Goal: Complete application form

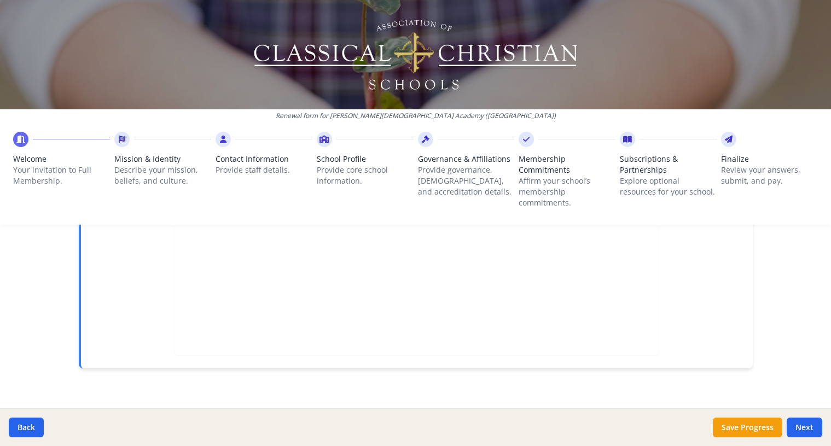
scroll to position [380, 0]
click at [33, 171] on p "Your invitation to Full Membership." at bounding box center [61, 176] width 97 height 22
click at [22, 135] on icon at bounding box center [20, 139] width 9 height 11
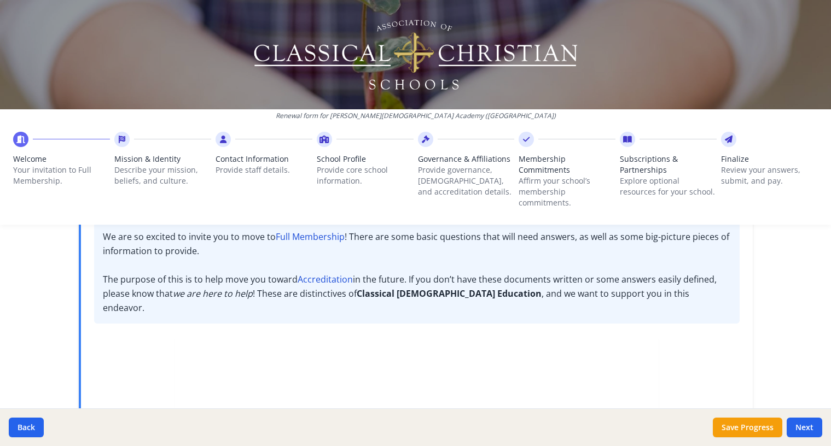
scroll to position [0, 0]
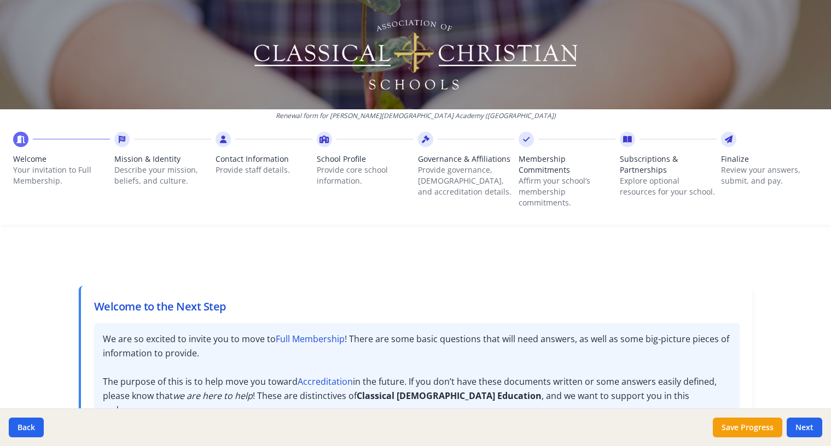
click at [296, 338] on strong "Full Membership" at bounding box center [310, 339] width 69 height 12
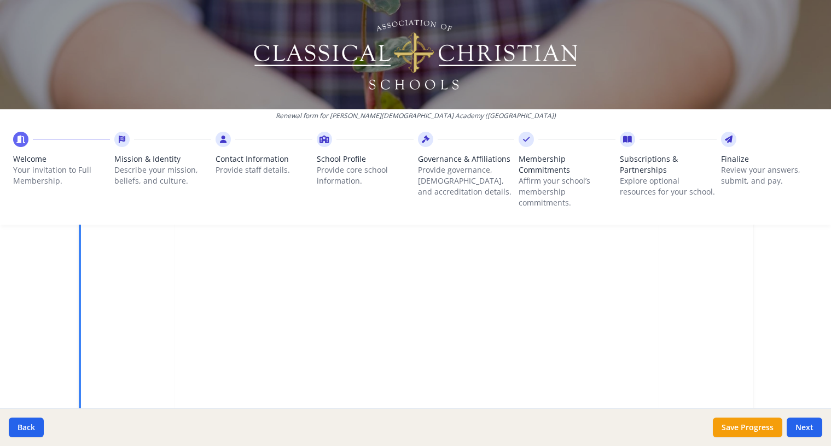
scroll to position [216, 0]
click at [812, 427] on button "Next" at bounding box center [805, 428] width 36 height 20
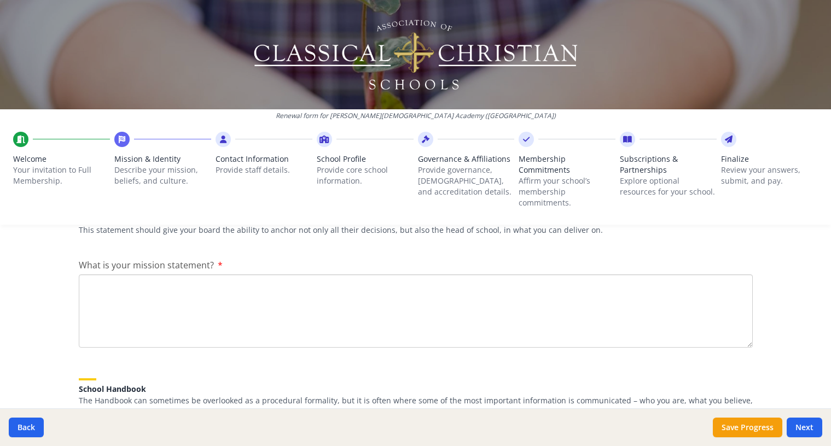
paste textarea "Providence Classical School provides a classical, [DEMOGRAPHIC_DATA]-centered e…"
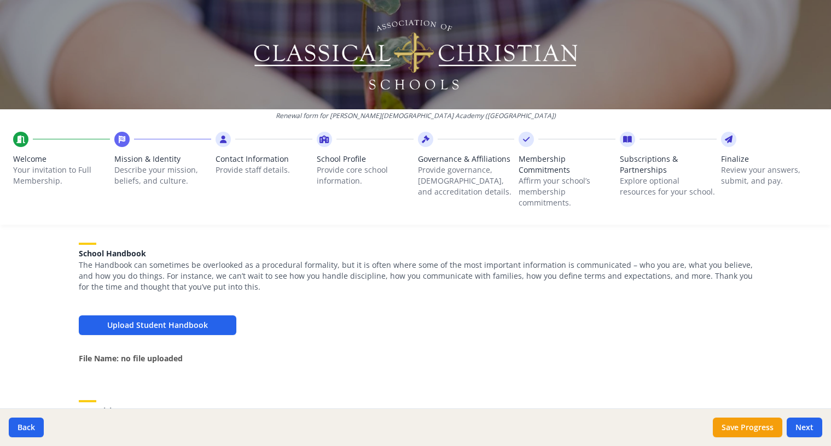
scroll to position [380, 0]
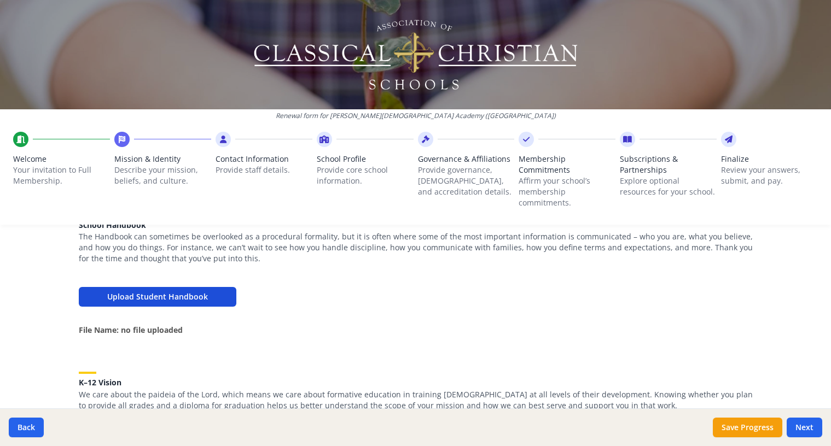
type textarea "Providence Classical School provides a classical, [DEMOGRAPHIC_DATA]-centered e…"
click at [170, 296] on button "Upload Student Handbook" at bounding box center [158, 297] width 158 height 20
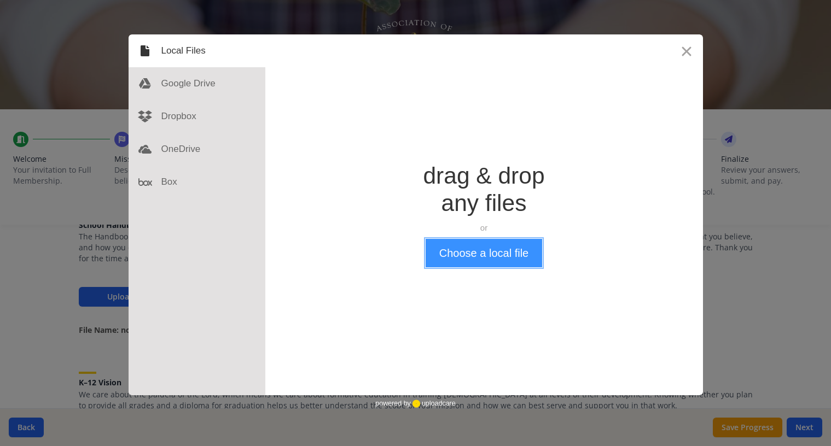
click at [475, 257] on button "Choose a local file" at bounding box center [484, 253] width 117 height 28
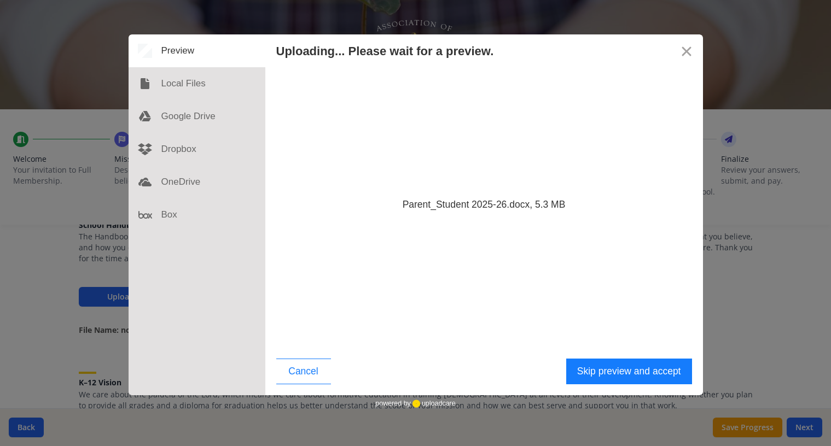
click at [510, 261] on div "Parent_Student 2025-26.docx, 5.3 MB" at bounding box center [484, 207] width 438 height 281
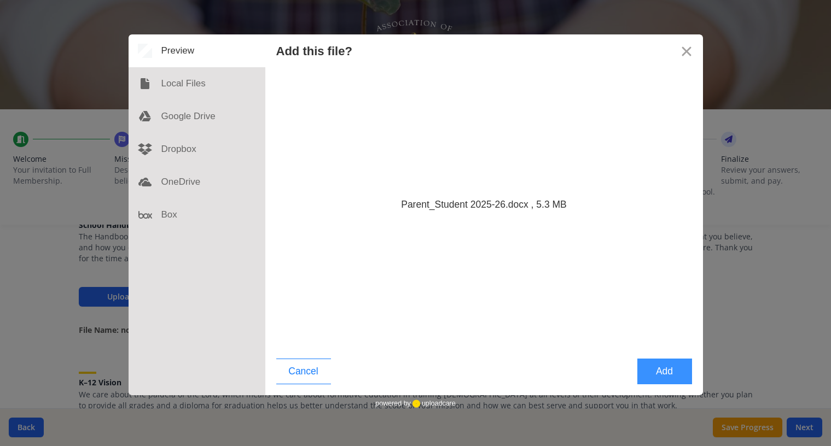
click at [657, 368] on button "Add" at bounding box center [664, 372] width 55 height 26
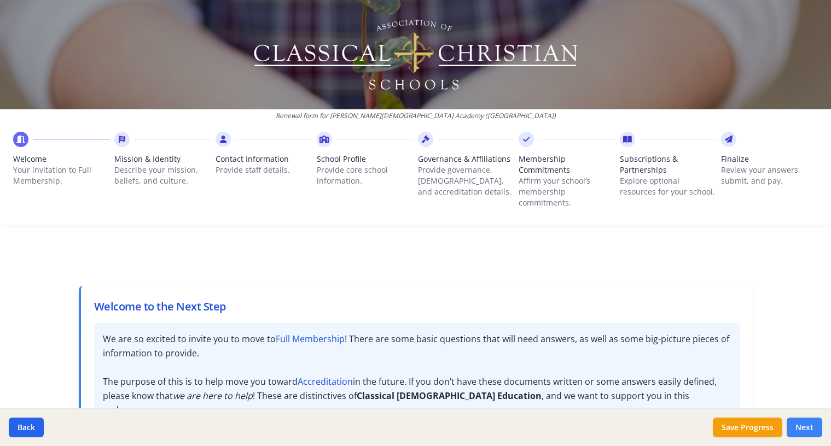
click at [797, 424] on button "Next" at bounding box center [805, 428] width 36 height 20
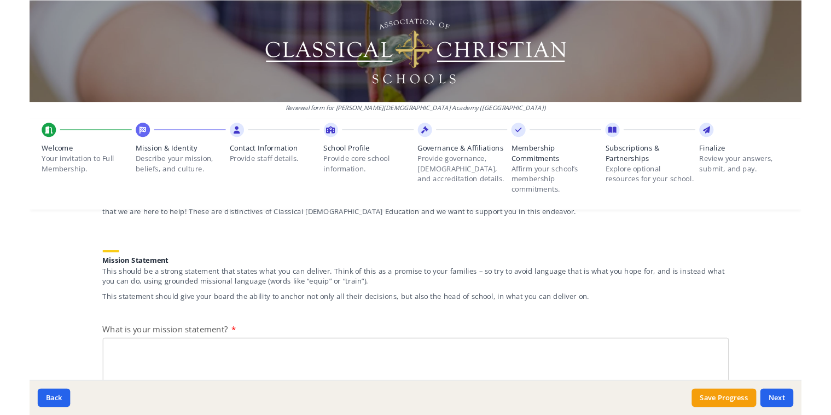
scroll to position [164, 0]
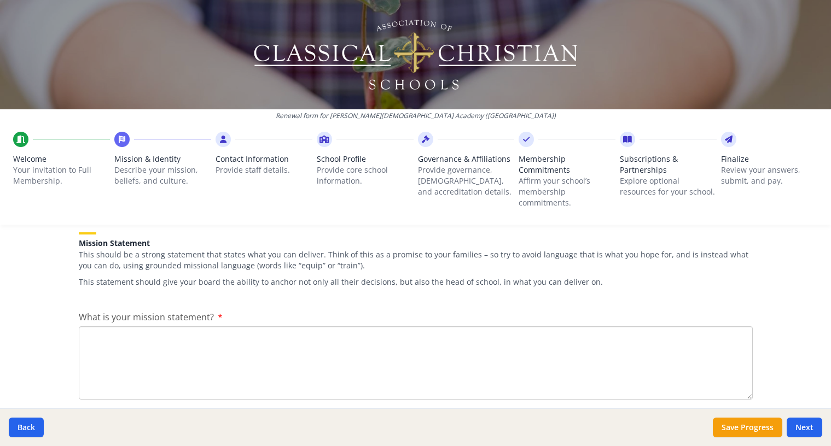
click at [102, 353] on textarea "What is your mission statement?" at bounding box center [416, 363] width 674 height 73
paste textarea "Providence Classical School provides a classical, [DEMOGRAPHIC_DATA]-centered e…"
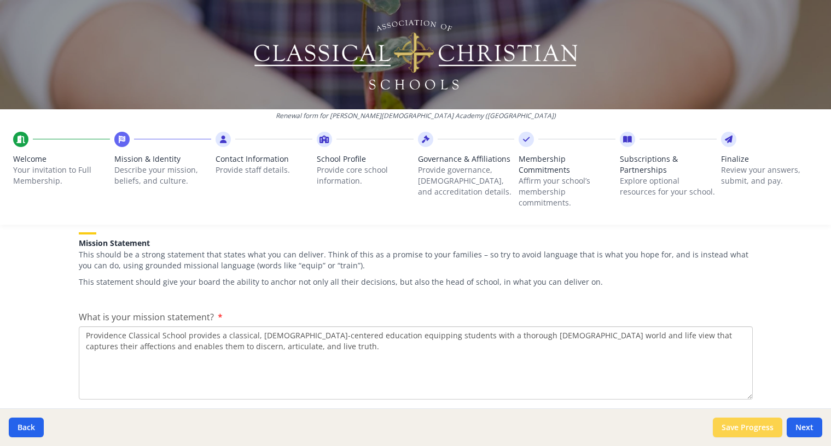
type textarea "Providence Classical School provides a classical, [DEMOGRAPHIC_DATA]-centered e…"
click at [737, 428] on button "Save Progress" at bounding box center [747, 428] width 69 height 20
click at [802, 421] on button "Next" at bounding box center [805, 428] width 36 height 20
click at [808, 427] on button "Next" at bounding box center [805, 428] width 36 height 20
click at [271, 357] on textarea "Providence Classical School provides a classical, [DEMOGRAPHIC_DATA]-centered e…" at bounding box center [416, 363] width 674 height 73
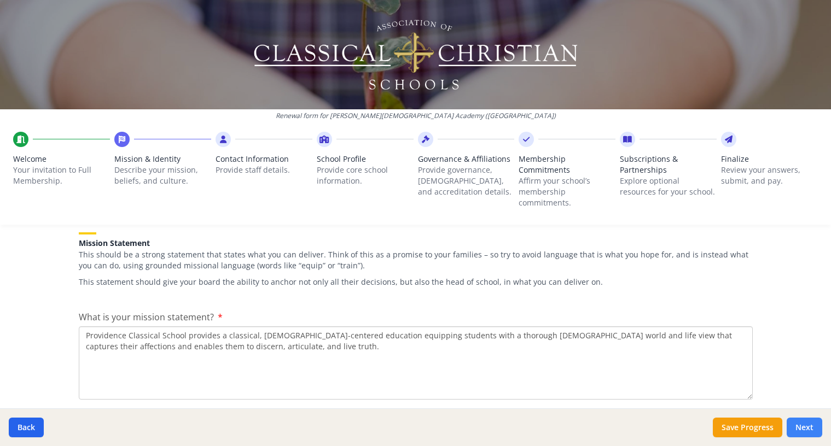
click at [806, 426] on button "Next" at bounding box center [805, 428] width 36 height 20
click at [800, 423] on button "Next" at bounding box center [805, 428] width 36 height 20
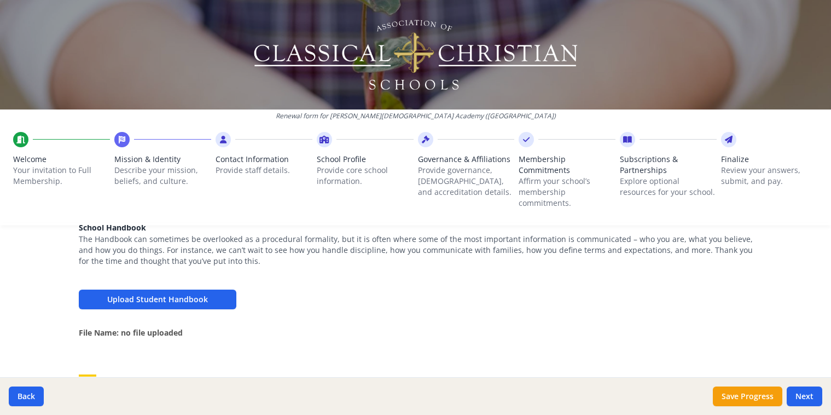
scroll to position [383, 0]
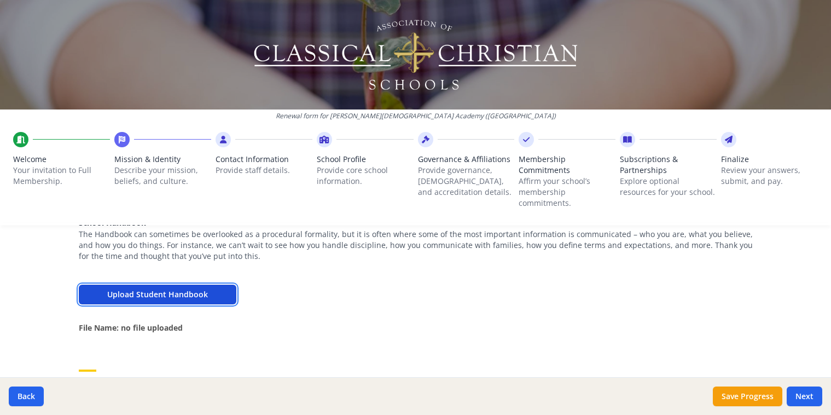
click at [200, 294] on button "Upload Student Handbook" at bounding box center [158, 294] width 158 height 20
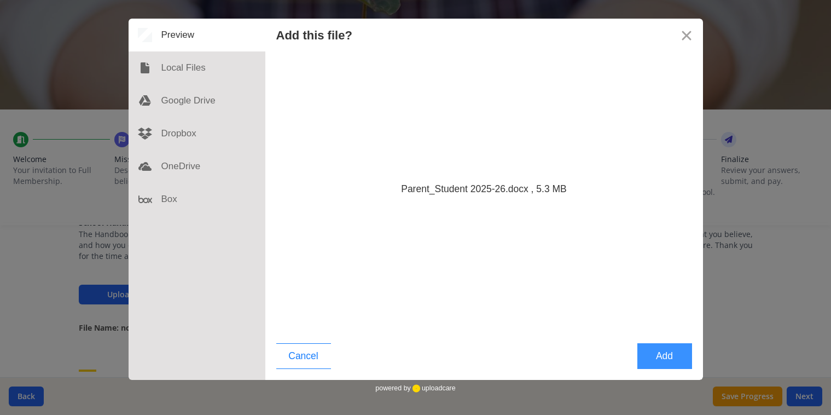
click at [662, 355] on button "Add" at bounding box center [664, 356] width 55 height 26
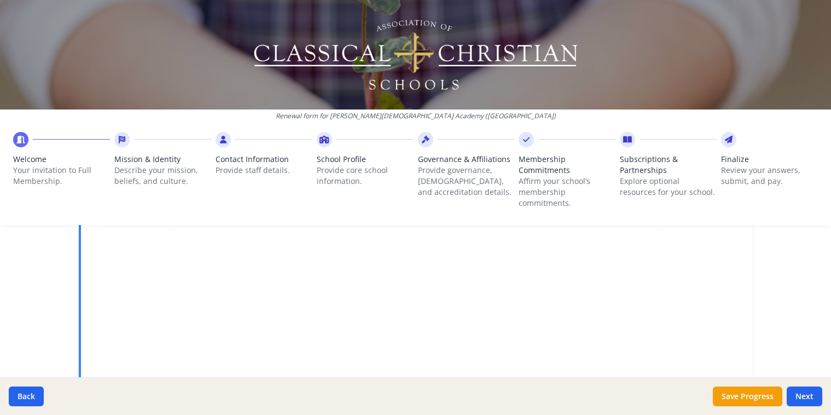
scroll to position [138, 0]
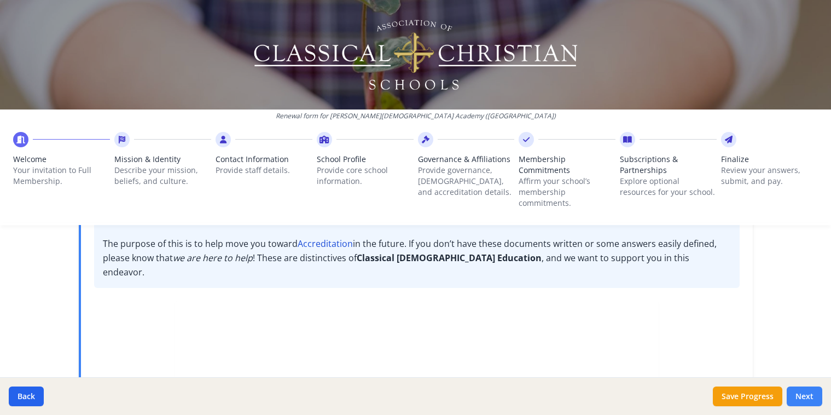
click at [797, 391] on button "Next" at bounding box center [805, 396] width 36 height 20
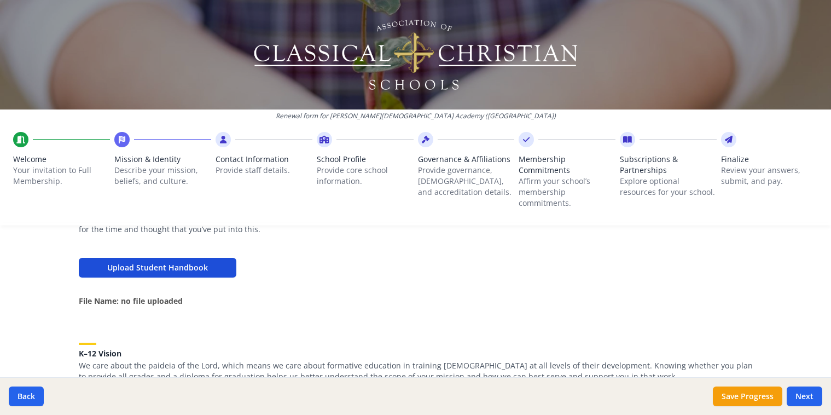
scroll to position [357, 0]
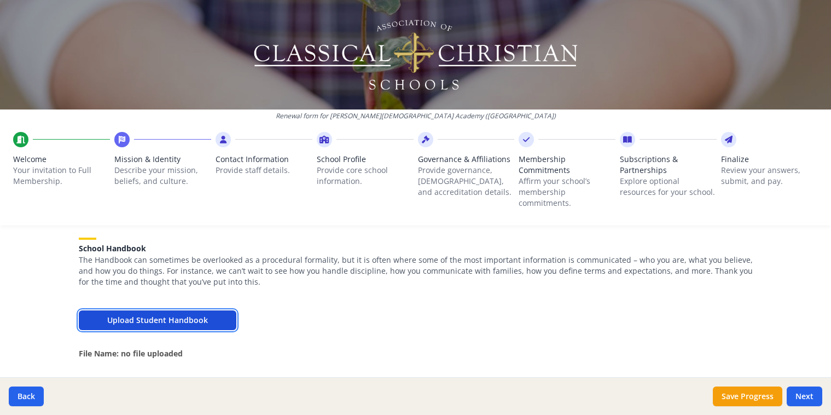
click at [210, 315] on button "Upload Student Handbook" at bounding box center [158, 320] width 158 height 20
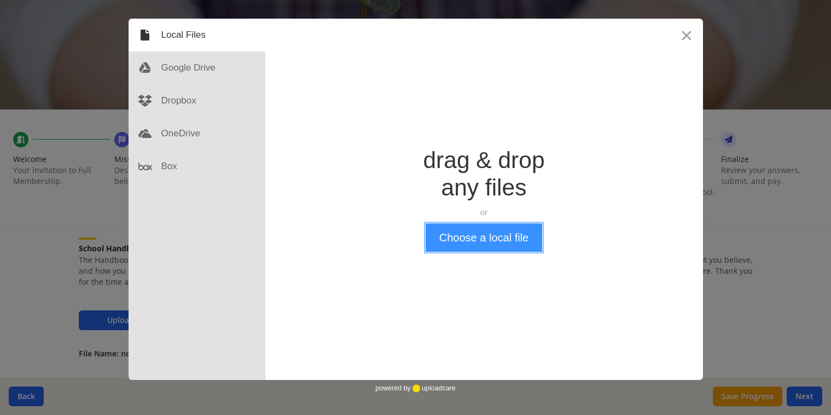
click at [492, 238] on button "Choose a local file" at bounding box center [484, 237] width 117 height 28
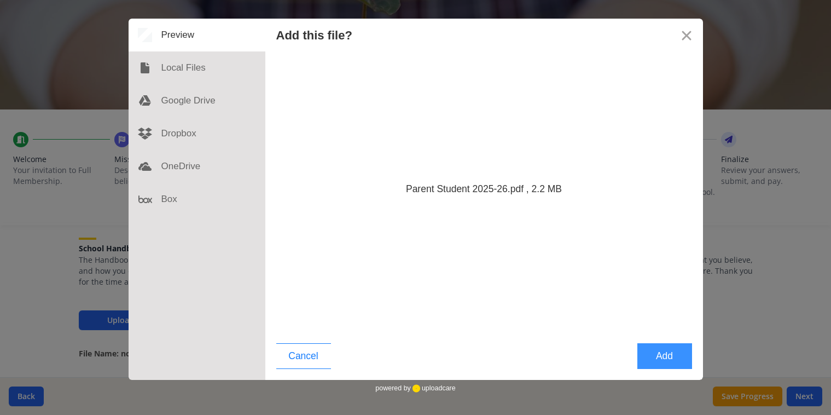
click at [664, 352] on button "Add" at bounding box center [664, 356] width 55 height 26
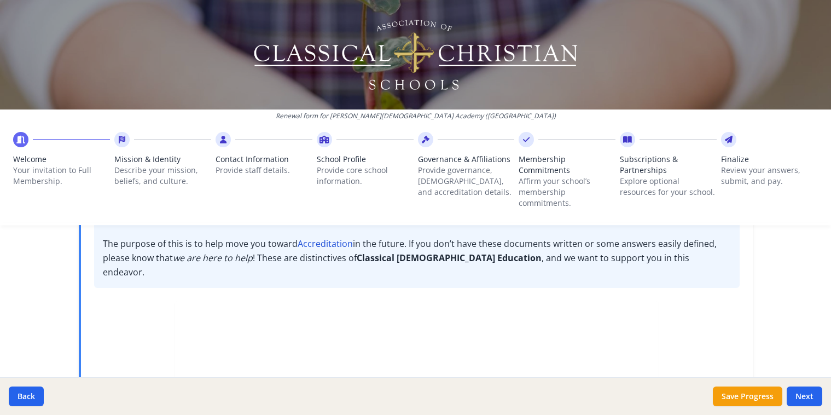
scroll to position [84, 0]
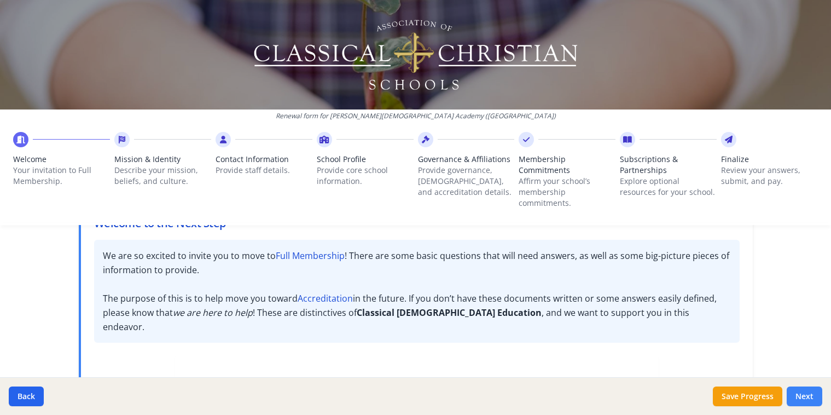
click at [809, 391] on button "Next" at bounding box center [805, 396] width 36 height 20
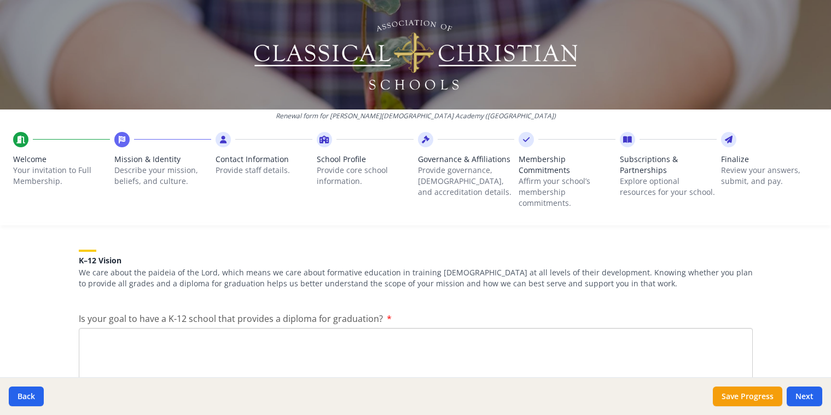
scroll to position [521, 0]
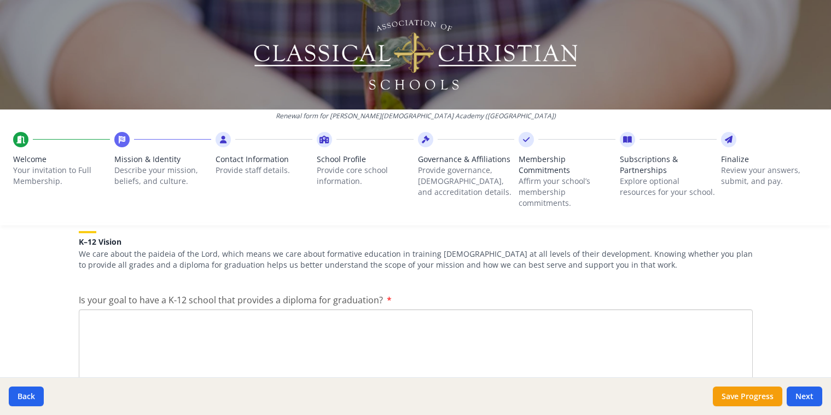
click at [233, 341] on textarea "Is your goal to have a K-12 school that provides a diploma for graduation?" at bounding box center [416, 345] width 674 height 73
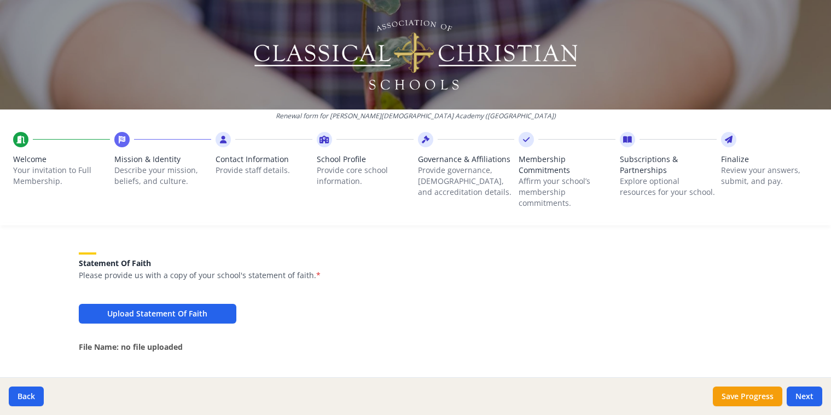
scroll to position [685, 0]
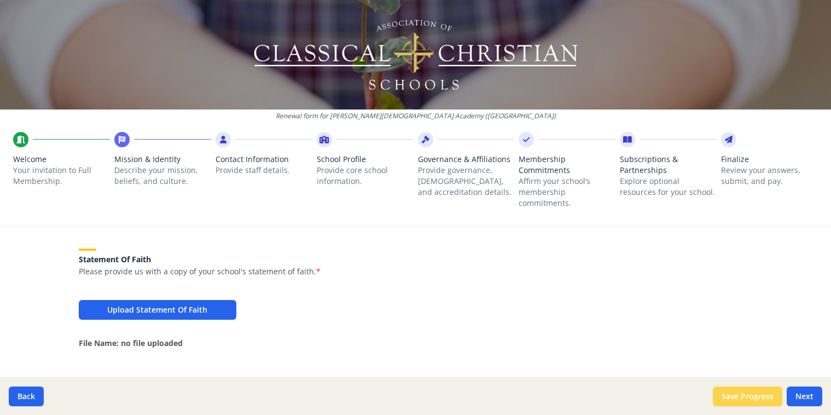
type textarea "Yes"
click at [730, 393] on button "Save Progress" at bounding box center [747, 396] width 69 height 20
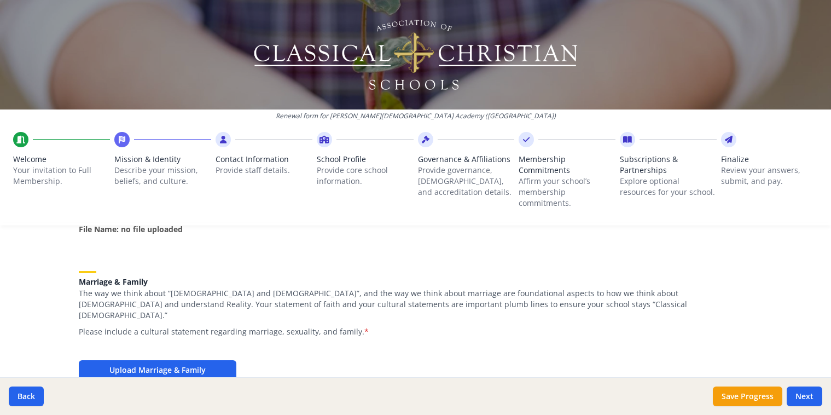
scroll to position [795, 0]
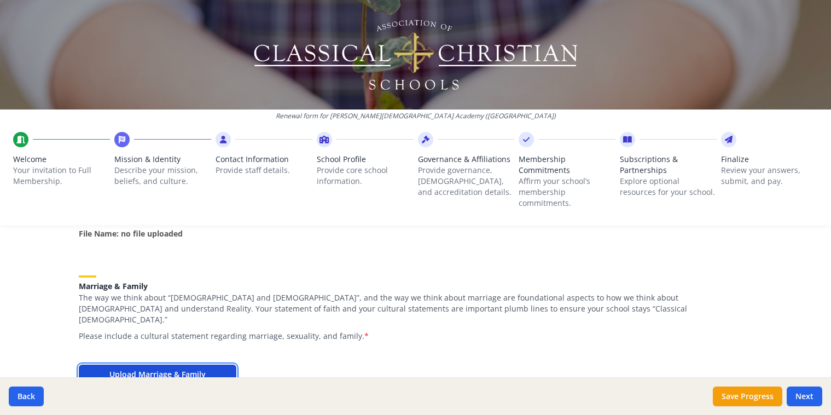
click at [198, 364] on button "Upload Marriage & Family" at bounding box center [158, 374] width 158 height 20
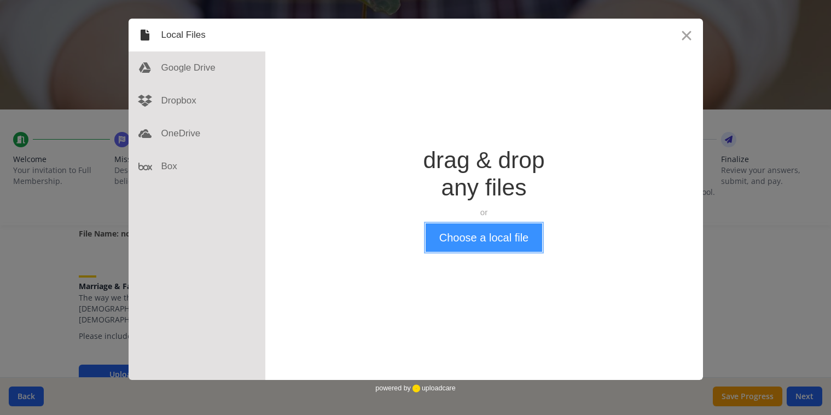
click at [485, 237] on button "Choose a local file" at bounding box center [484, 237] width 117 height 28
click at [686, 31] on button "Close" at bounding box center [686, 35] width 33 height 33
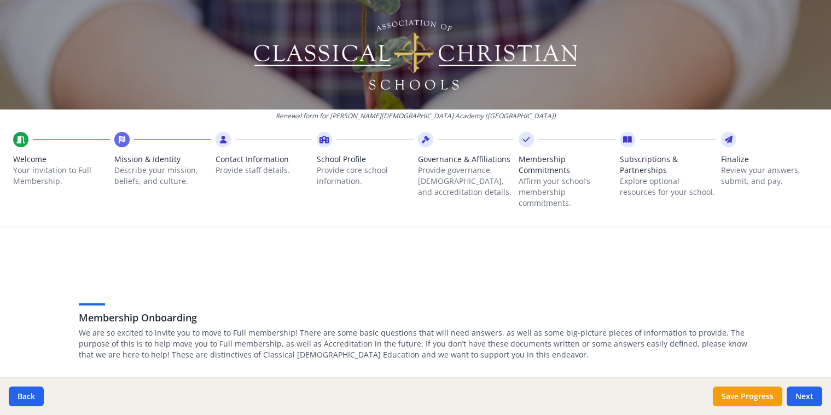
scroll to position [0, 0]
click at [753, 393] on button "Save Progress" at bounding box center [747, 396] width 69 height 20
